Goal: Find contact information: Find contact information

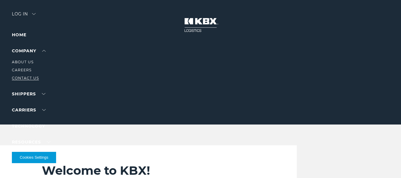
click at [27, 77] on link "Contact Us" at bounding box center [25, 78] width 27 height 4
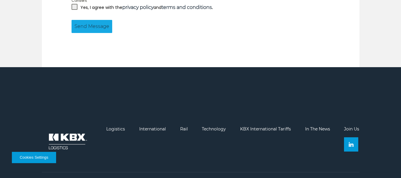
scroll to position [602, 0]
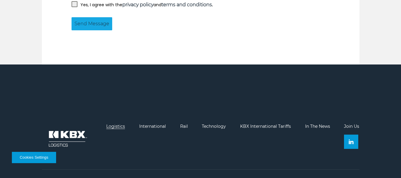
click at [117, 123] on link "Logistics" at bounding box center [115, 125] width 19 height 5
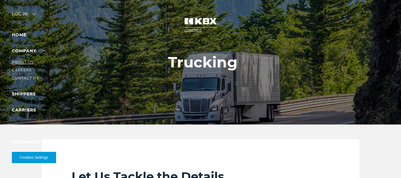
click at [26, 62] on link "About Us" at bounding box center [23, 62] width 22 height 4
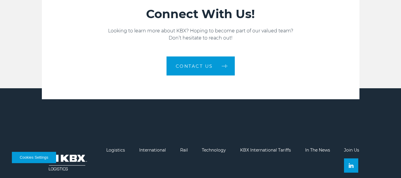
scroll to position [920, 0]
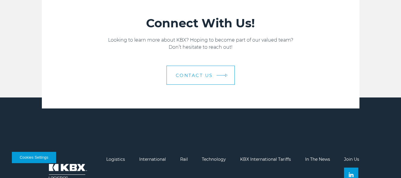
click at [202, 72] on link "Contact us" at bounding box center [201, 75] width 68 height 19
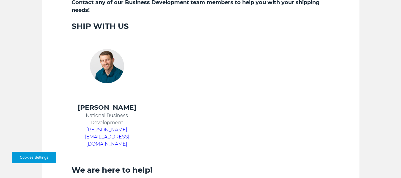
scroll to position [237, 0]
